Goal: Check status: Check status

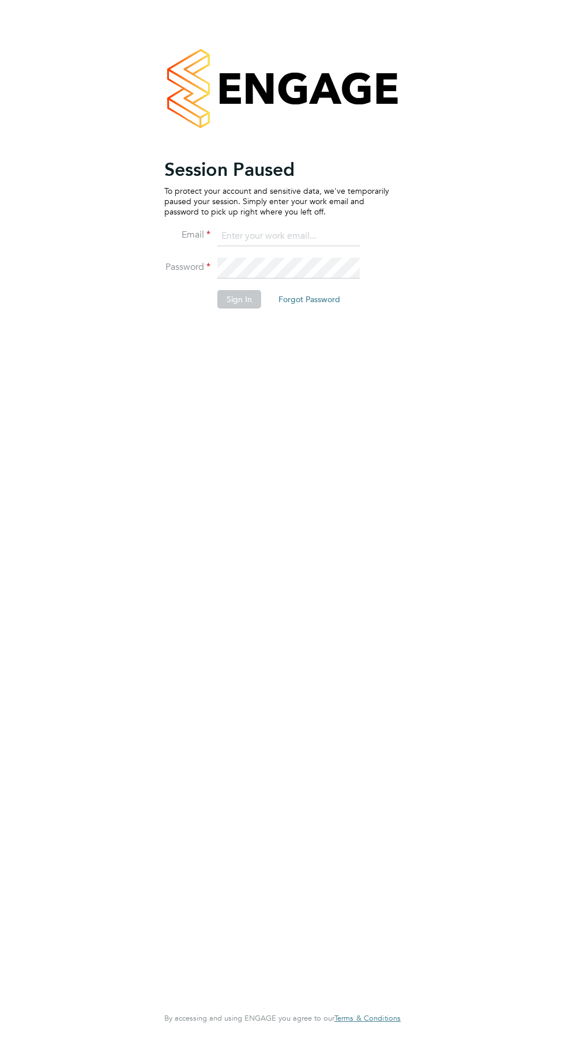
click at [283, 235] on input at bounding box center [288, 236] width 142 height 21
type input "[EMAIL_ADDRESS][DOMAIN_NAME]"
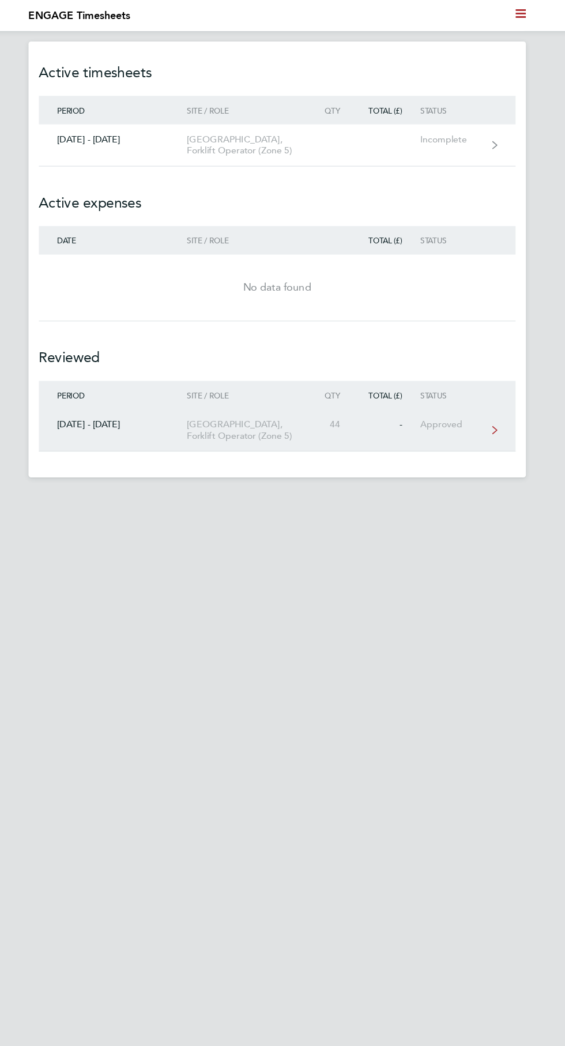
click at [463, 400] on link "[DATE] - [DATE] [GEOGRAPHIC_DATA], Forklift Operator (Zone 5) 44 - Approved" at bounding box center [282, 383] width 425 height 37
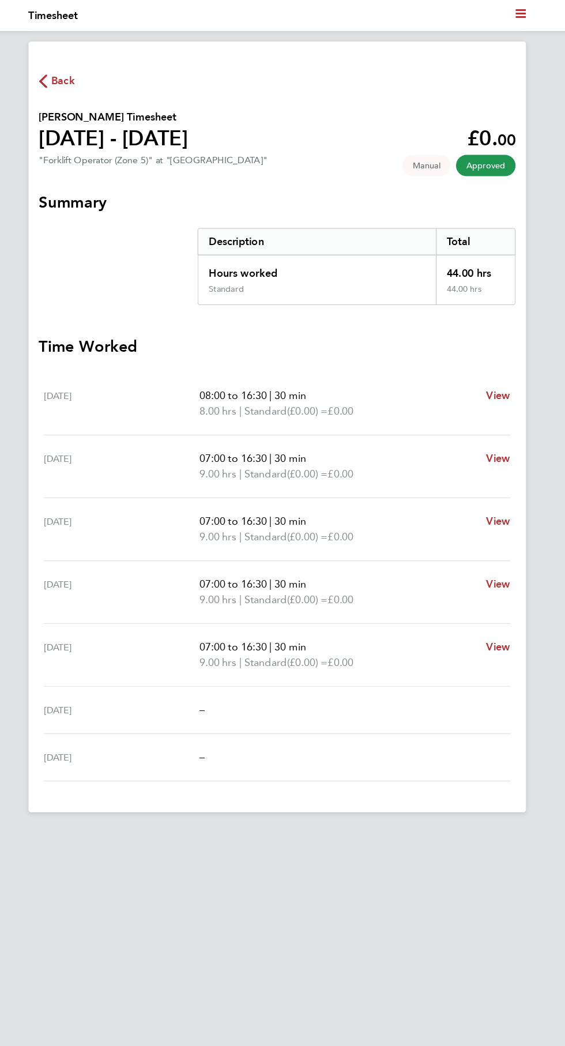
click at [86, 72] on span "Back" at bounding box center [91, 72] width 21 height 14
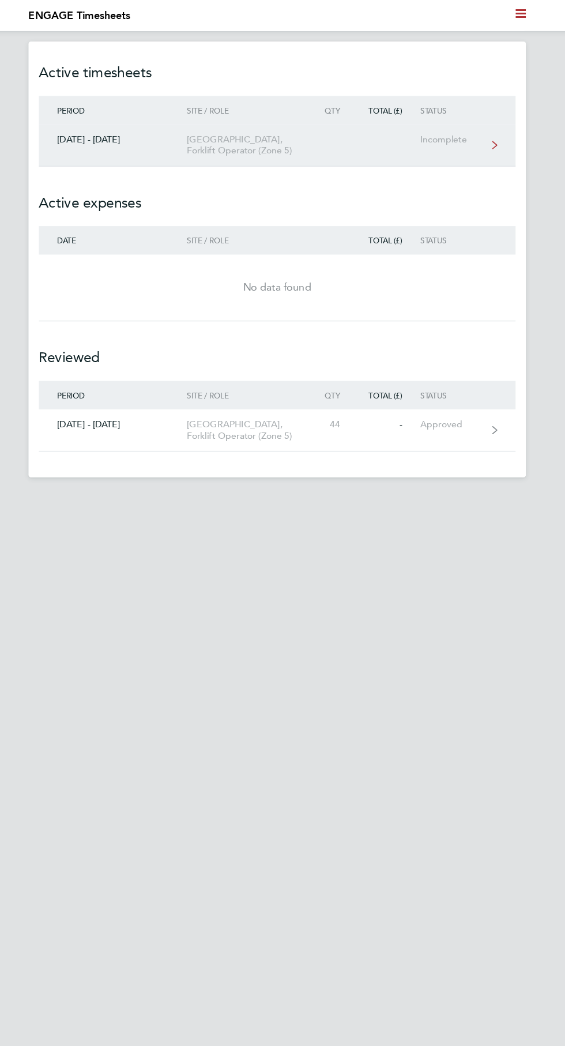
click at [322, 133] on link "[DATE] - [DATE] [GEOGRAPHIC_DATA], Forklift Operator (Zone 5) Incomplete" at bounding box center [282, 129] width 425 height 37
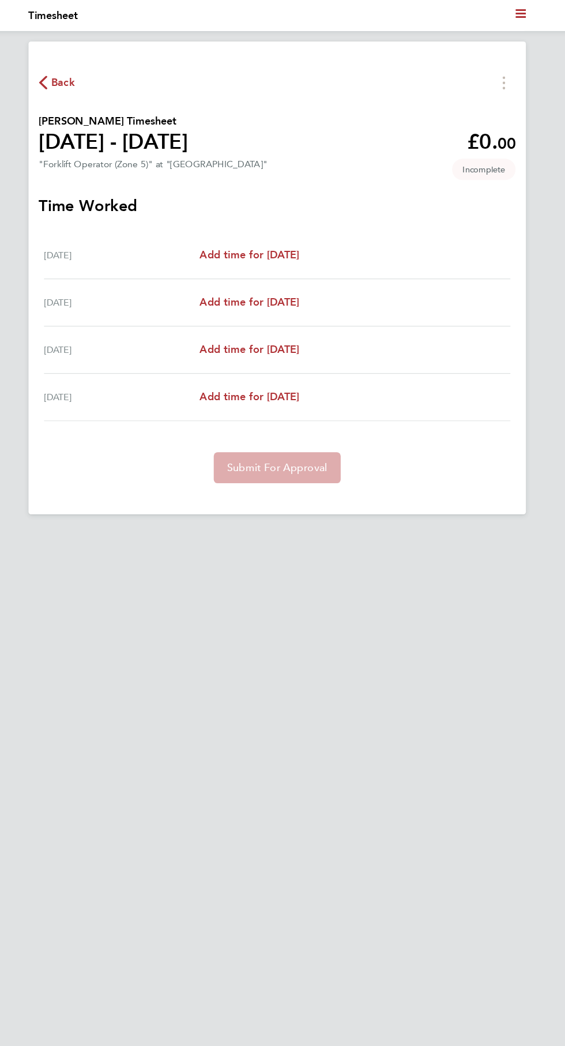
click at [95, 72] on span "Back" at bounding box center [91, 74] width 21 height 14
